Goal: Task Accomplishment & Management: Manage account settings

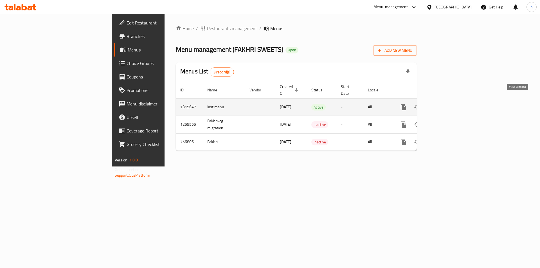
click at [451, 103] on link "enhanced table" at bounding box center [444, 107] width 14 height 14
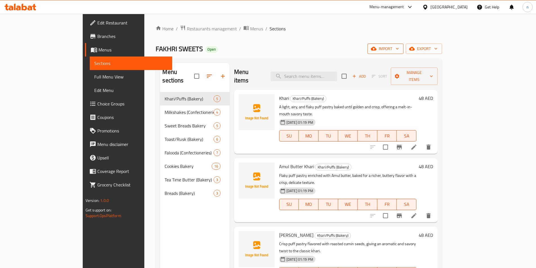
click at [400, 49] on icon "button" at bounding box center [397, 49] width 6 height 6
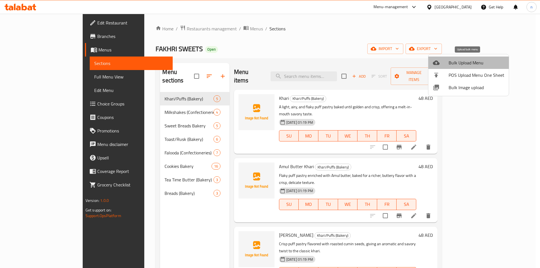
click at [469, 66] on span "Bulk Upload Menu" at bounding box center [477, 62] width 56 height 7
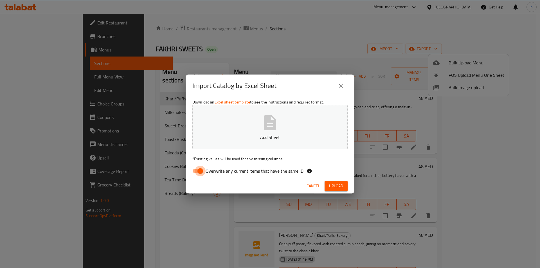
click at [200, 172] on input "Overwrite any current items that have the same ID." at bounding box center [200, 171] width 32 height 11
checkbox input "false"
click at [275, 123] on icon "button" at bounding box center [270, 122] width 12 height 15
click at [336, 187] on span "Upload" at bounding box center [336, 186] width 14 height 7
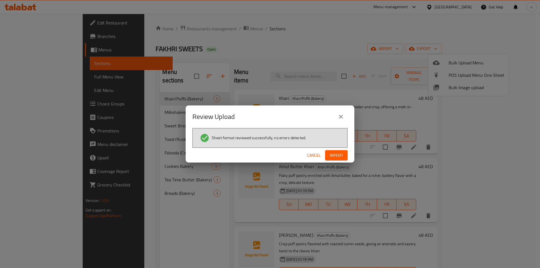
click at [335, 154] on span "Import" at bounding box center [337, 155] width 14 height 7
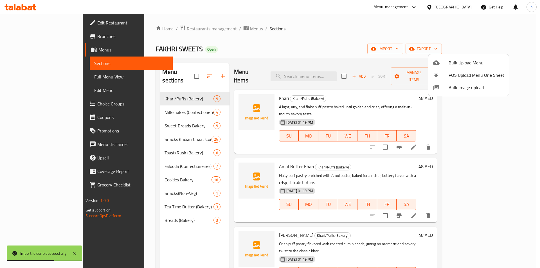
click at [34, 78] on div at bounding box center [270, 134] width 540 height 268
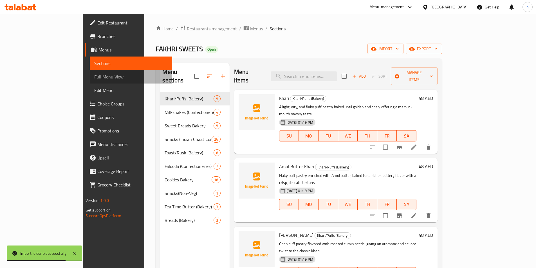
click at [94, 78] on span "Full Menu View" at bounding box center [130, 76] width 73 height 7
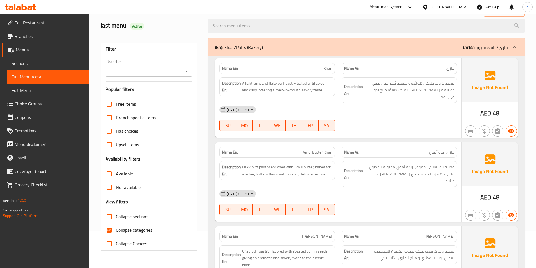
scroll to position [113, 0]
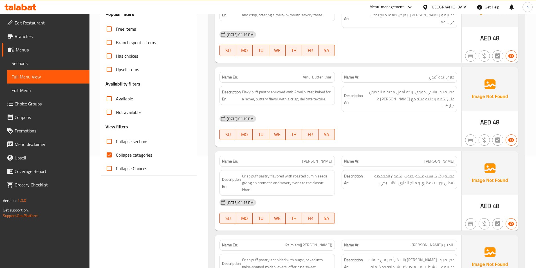
drag, startPoint x: 132, startPoint y: 154, endPoint x: 153, endPoint y: 161, distance: 21.5
click at [132, 154] on span "Collapse categories" at bounding box center [134, 155] width 36 height 7
click at [116, 154] on input "Collapse categories" at bounding box center [109, 155] width 14 height 14
checkbox input "false"
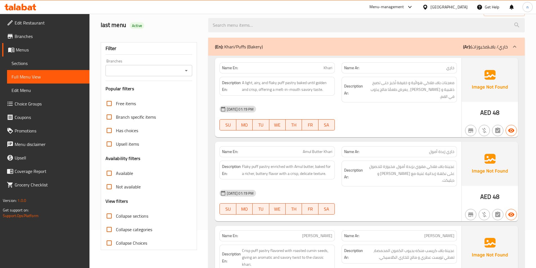
scroll to position [0, 0]
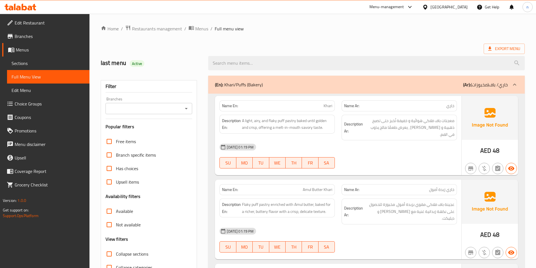
click at [510, 86] on div at bounding box center [515, 85] width 14 height 14
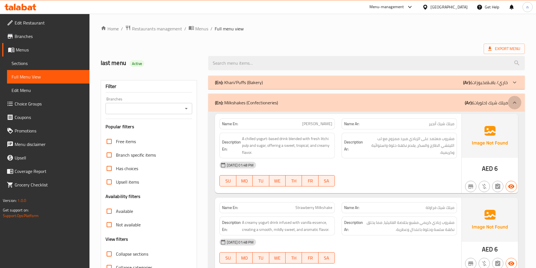
click at [514, 102] on icon at bounding box center [514, 102] width 7 height 7
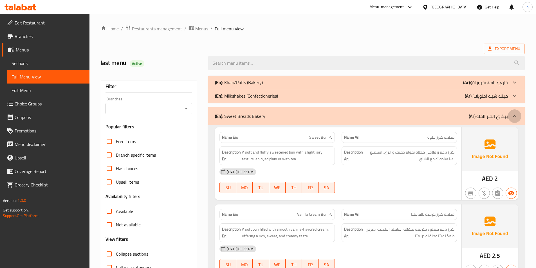
click at [515, 113] on icon at bounding box center [514, 116] width 7 height 7
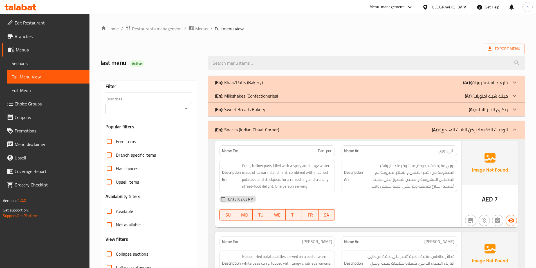
click at [514, 130] on icon at bounding box center [514, 130] width 3 height 2
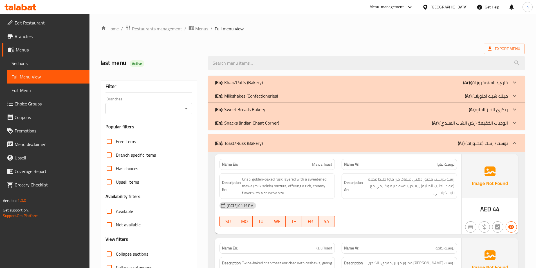
click at [508, 129] on div "(En): Snacks (Indian Chaat Corner) (Ar): الوجبات الخفيفة (ركن الشات الهندي)" at bounding box center [366, 123] width 316 height 14
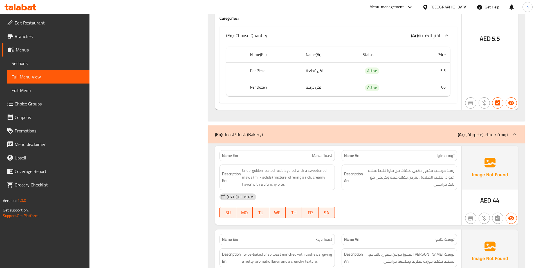
scroll to position [3882, 0]
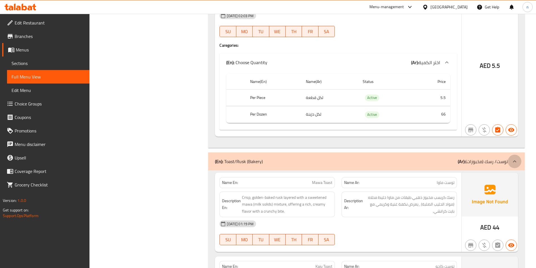
click at [514, 158] on icon at bounding box center [514, 161] width 7 height 7
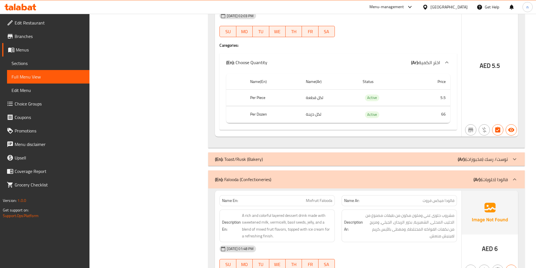
click at [516, 176] on icon at bounding box center [514, 179] width 7 height 7
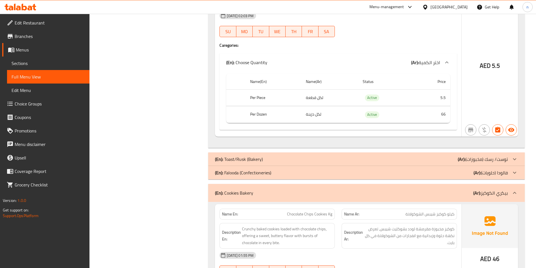
click at [514, 192] on icon at bounding box center [514, 193] width 3 height 2
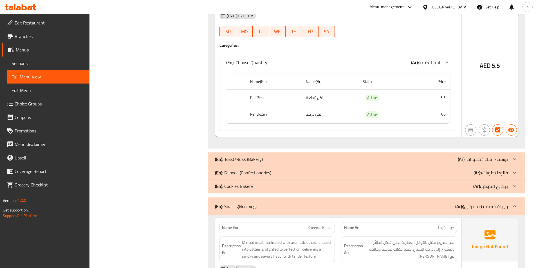
click at [515, 203] on icon at bounding box center [514, 206] width 7 height 7
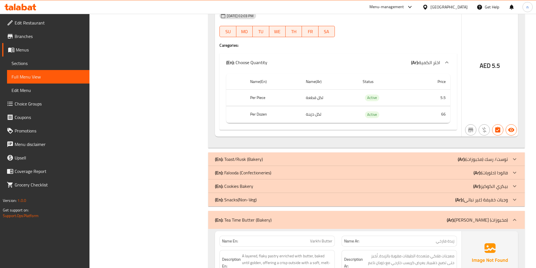
click at [512, 196] on icon at bounding box center [514, 199] width 7 height 7
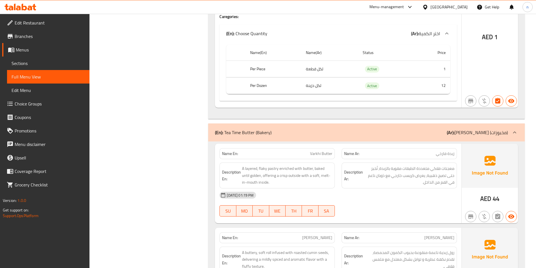
scroll to position [4163, 0]
click at [506, 130] on p "(Ar): شاي تايم باتر (مخبوزات)" at bounding box center [477, 133] width 61 height 7
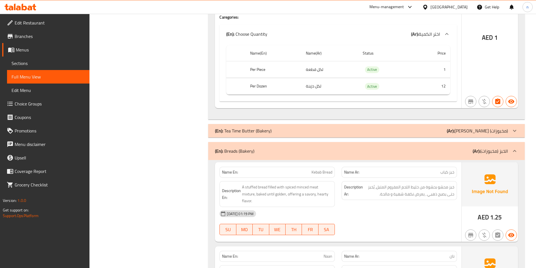
click at [505, 144] on div "(En): Breads (Bakery) (Ar): الخبز (مخبوزات)" at bounding box center [366, 151] width 316 height 18
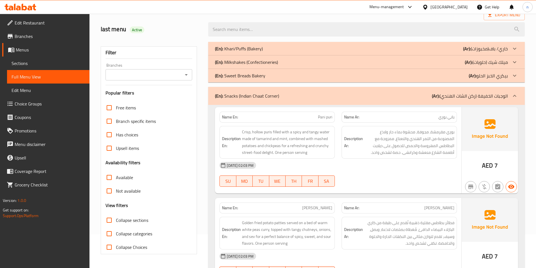
scroll to position [0, 0]
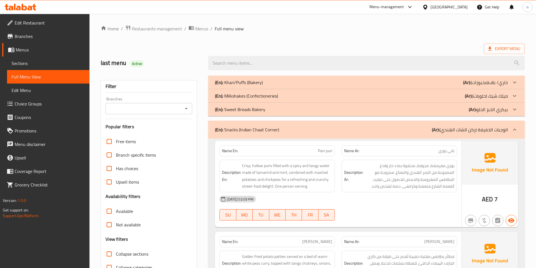
click at [47, 61] on span "Sections" at bounding box center [48, 63] width 73 height 7
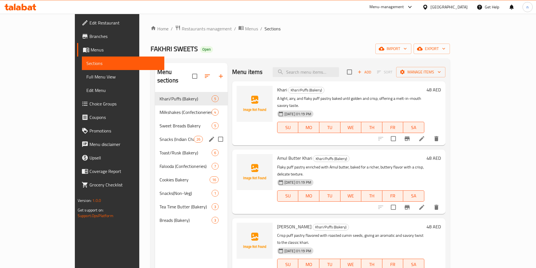
click at [215, 133] on input "Menu sections" at bounding box center [221, 139] width 12 height 12
checkbox input "true"
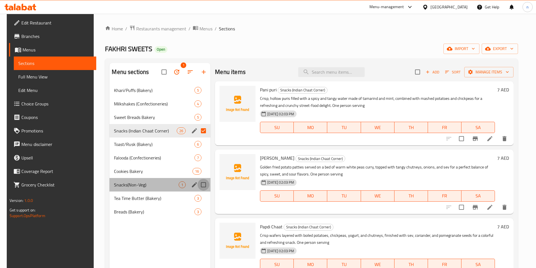
click at [201, 184] on input "Menu sections" at bounding box center [203, 185] width 12 height 12
checkbox input "true"
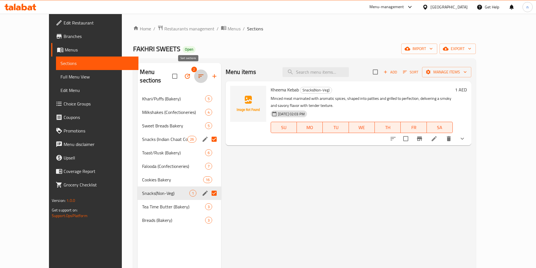
click at [197, 73] on icon "button" at bounding box center [200, 76] width 7 height 7
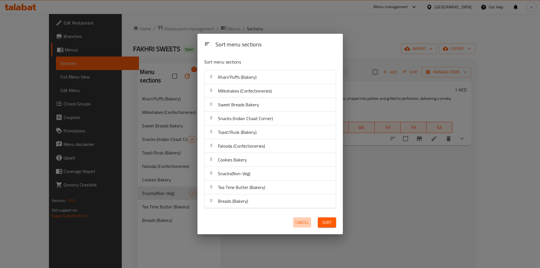
drag, startPoint x: 308, startPoint y: 226, endPoint x: 291, endPoint y: 223, distance: 16.9
click at [308, 226] on button "Cancel" at bounding box center [302, 222] width 18 height 10
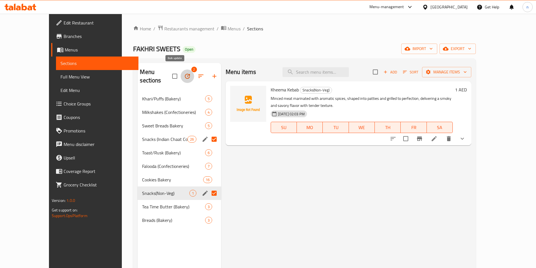
click at [184, 74] on icon "button" at bounding box center [187, 76] width 7 height 7
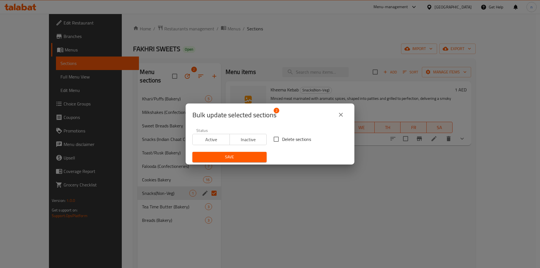
click at [276, 139] on input "Delete sections" at bounding box center [276, 139] width 12 height 12
checkbox input "true"
click at [246, 157] on span "Save" at bounding box center [229, 157] width 65 height 7
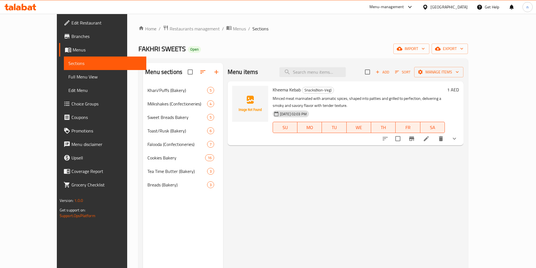
click at [467, 43] on div "Home / Restaurants management / Menus / Sections FAKHRI SWEETS Open import expo…" at bounding box center [302, 180] width 329 height 311
click at [425, 47] on span "import" at bounding box center [411, 48] width 27 height 7
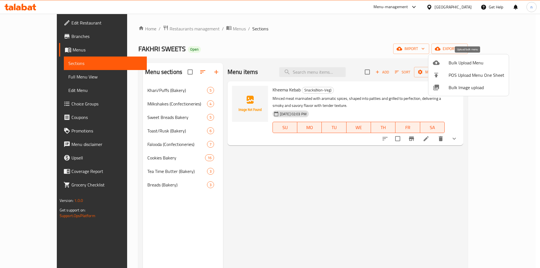
click at [472, 64] on span "Bulk Upload Menu" at bounding box center [477, 62] width 56 height 7
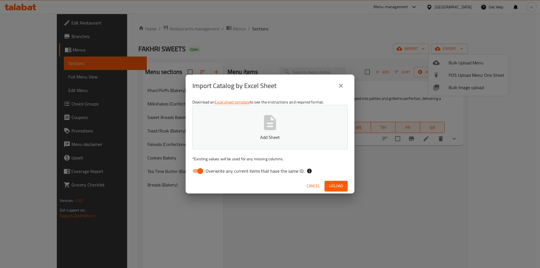
click at [201, 171] on input "Overwrite any current items that have the same ID." at bounding box center [200, 171] width 32 height 11
checkbox input "false"
click at [290, 126] on button "Add Sheet" at bounding box center [269, 127] width 155 height 44
click at [338, 188] on span "Upload" at bounding box center [336, 186] width 14 height 7
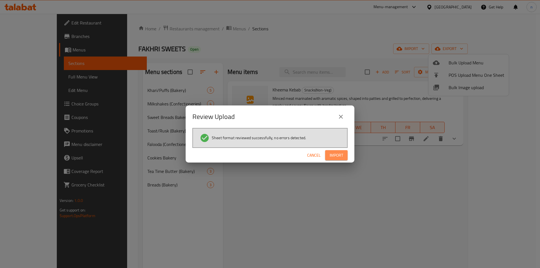
click at [343, 154] on span "Import" at bounding box center [337, 155] width 14 height 7
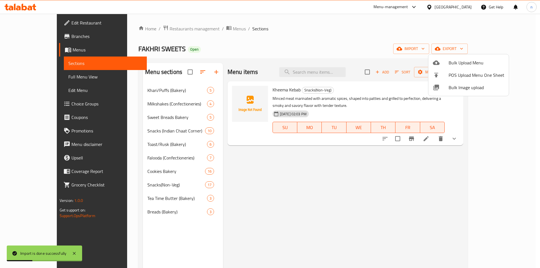
click at [45, 77] on div at bounding box center [270, 134] width 540 height 268
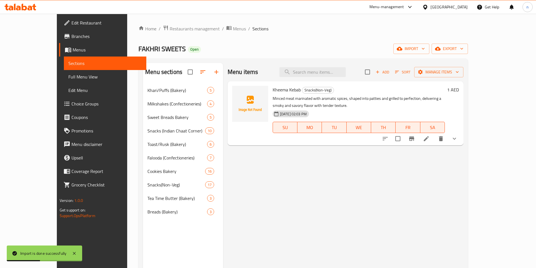
click at [68, 77] on span "Full Menu View" at bounding box center [104, 76] width 73 height 7
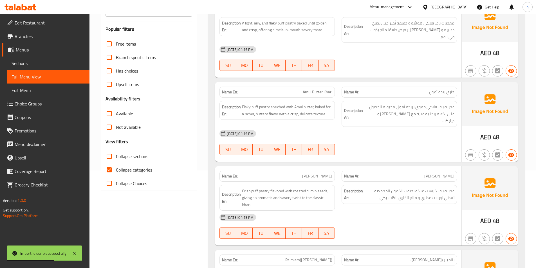
scroll to position [113, 0]
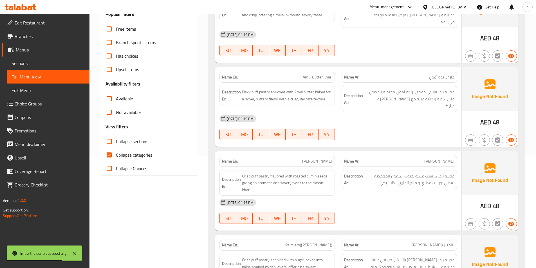
click at [145, 154] on span "Collapse categories" at bounding box center [134, 155] width 36 height 7
click at [116, 154] on input "Collapse categories" at bounding box center [109, 155] width 14 height 14
checkbox input "false"
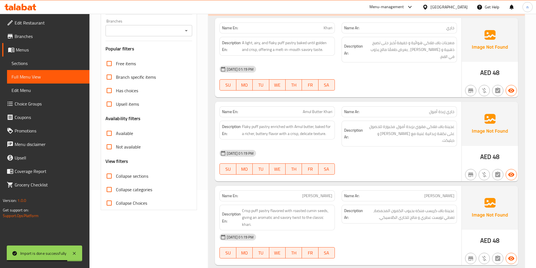
scroll to position [0, 0]
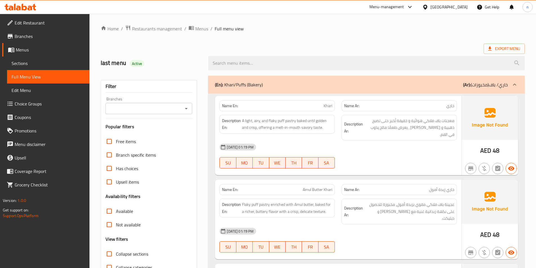
click at [509, 86] on div at bounding box center [515, 85] width 14 height 14
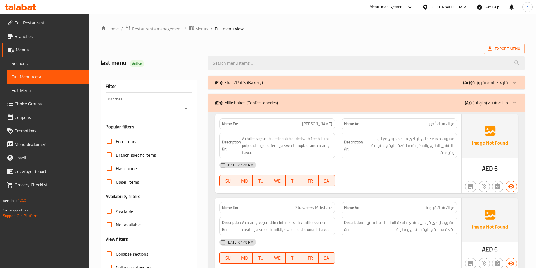
click at [512, 102] on icon at bounding box center [514, 102] width 7 height 7
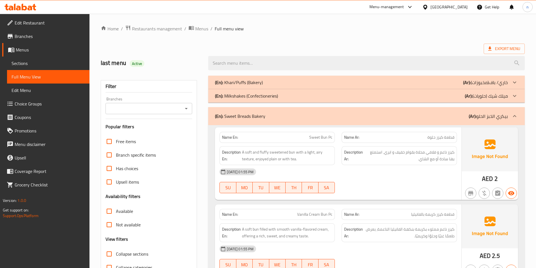
click at [514, 120] on div at bounding box center [515, 116] width 14 height 14
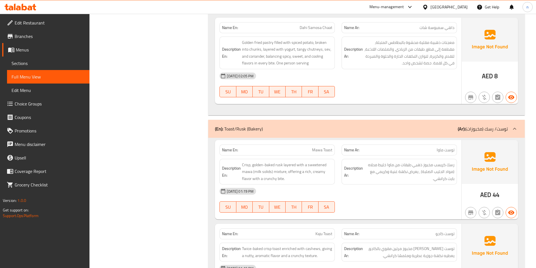
scroll to position [928, 0]
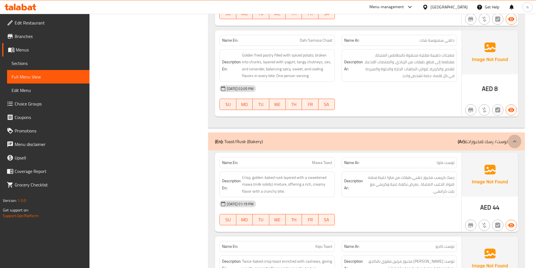
click at [514, 142] on icon at bounding box center [514, 141] width 7 height 7
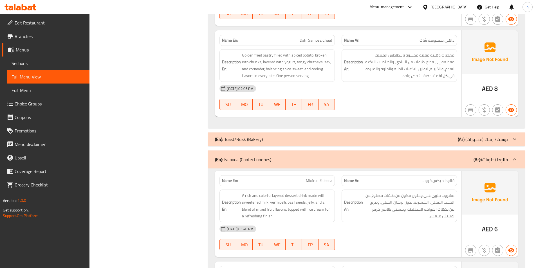
click at [516, 152] on div "(En): Falooda (Confectioneries) (Ar): فالودا (حلويات)" at bounding box center [366, 159] width 316 height 18
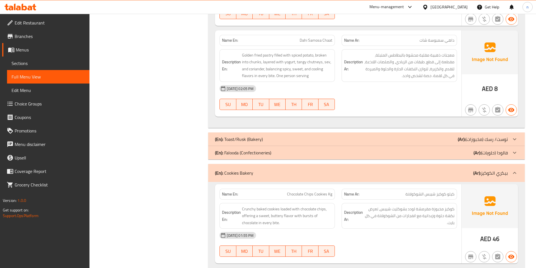
click at [517, 167] on div at bounding box center [515, 173] width 14 height 14
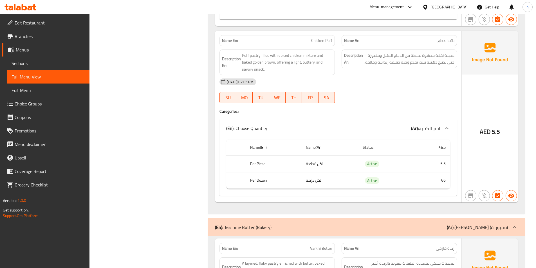
scroll to position [4079, 0]
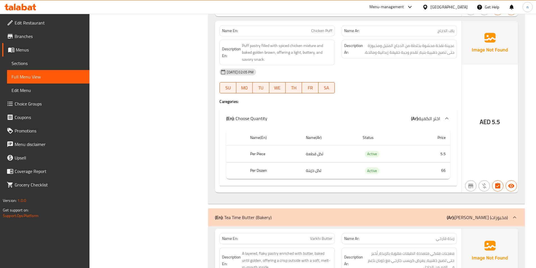
click at [514, 211] on div at bounding box center [515, 218] width 14 height 14
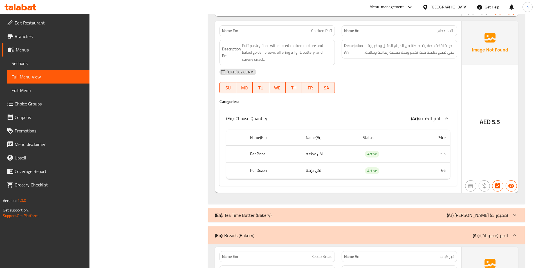
click at [516, 229] on div at bounding box center [515, 236] width 14 height 14
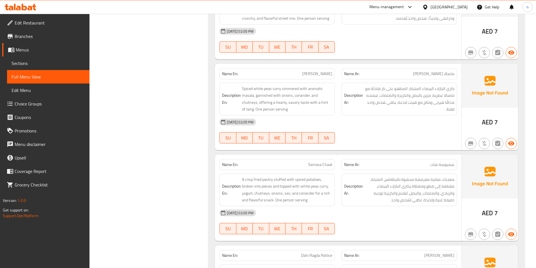
scroll to position [0, 0]
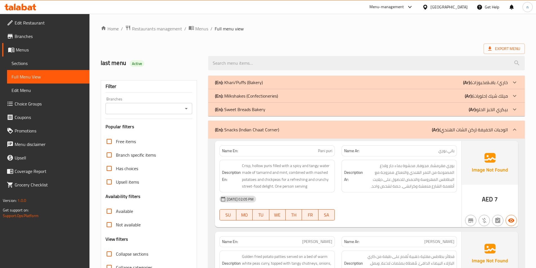
click at [220, 30] on span "Full menu view" at bounding box center [229, 28] width 29 height 7
click at [50, 79] on span "Full Menu View" at bounding box center [48, 76] width 73 height 7
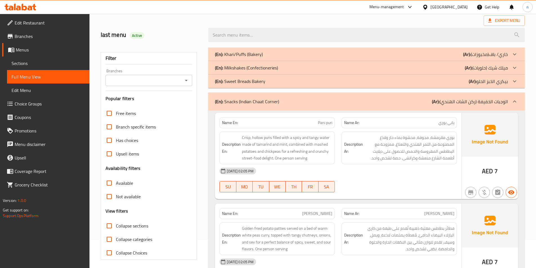
scroll to position [84, 0]
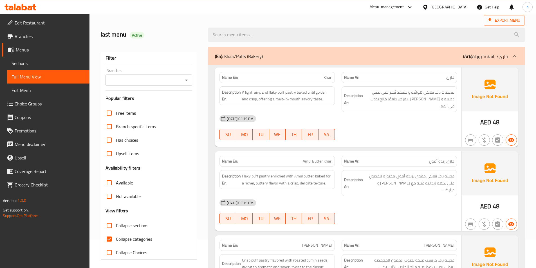
scroll to position [31, 0]
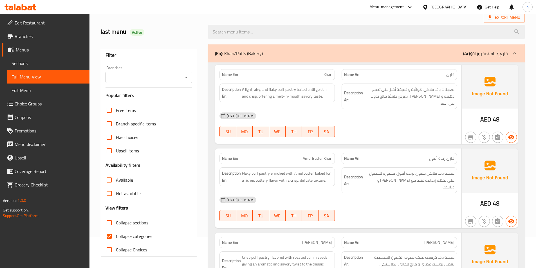
click at [138, 238] on span "Collapse categories" at bounding box center [134, 236] width 36 height 7
click at [116, 238] on input "Collapse categories" at bounding box center [109, 237] width 14 height 14
checkbox input "false"
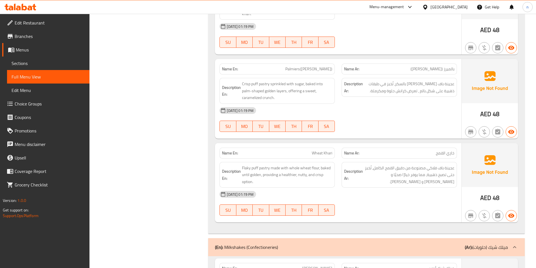
scroll to position [0, 0]
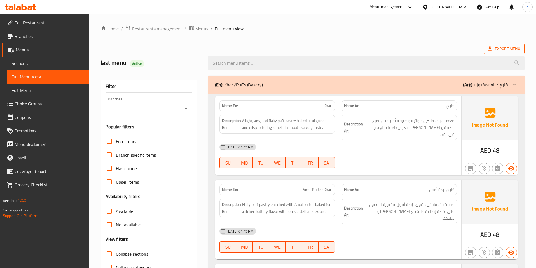
click at [507, 47] on span "Export Menu" at bounding box center [504, 48] width 32 height 7
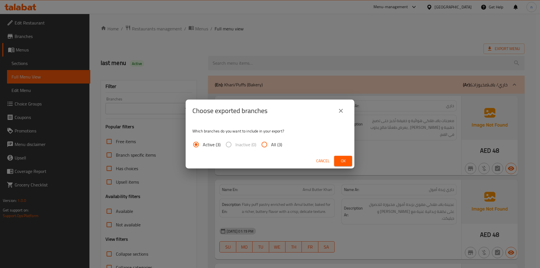
click at [271, 145] on span "All (3)" at bounding box center [276, 144] width 11 height 7
click at [271, 145] on input "All (3)" at bounding box center [265, 145] width 14 height 14
radio input "true"
click at [347, 160] on span "Ok" at bounding box center [343, 161] width 9 height 7
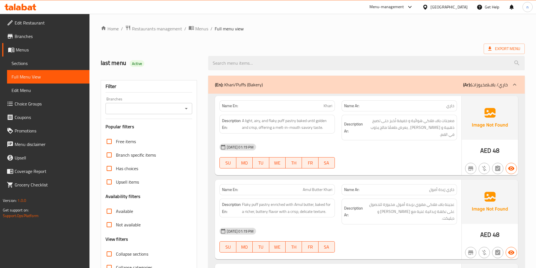
click at [47, 34] on span "Branches" at bounding box center [50, 36] width 70 height 7
